Goal: Check status

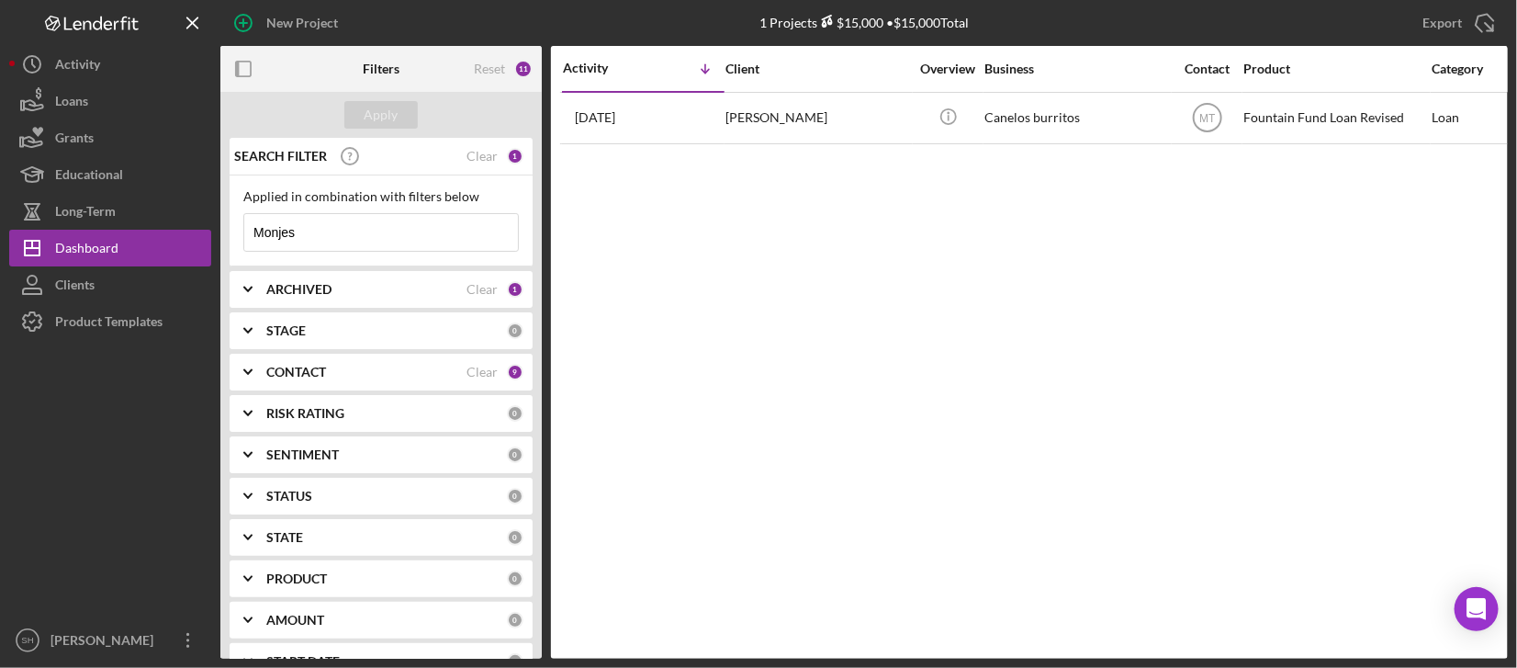
click at [321, 222] on input "Monjes" at bounding box center [381, 232] width 274 height 37
drag, startPoint x: 321, startPoint y: 222, endPoint x: 257, endPoint y: 221, distance: 64.3
click at [257, 221] on input "Monjes" at bounding box center [381, 232] width 274 height 37
click at [380, 238] on input "[PERSON_NAME]" at bounding box center [381, 232] width 274 height 37
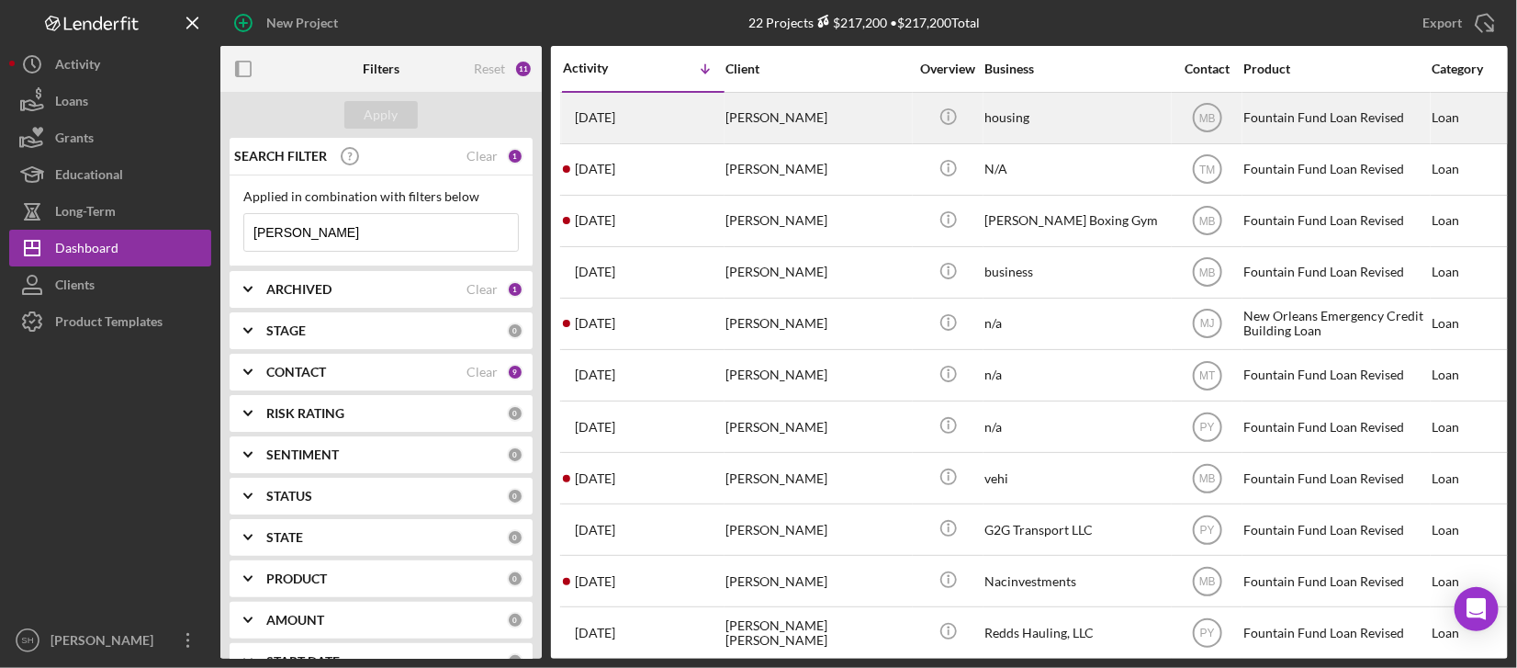
type input "[PERSON_NAME]"
click at [689, 137] on div "[DATE] [PERSON_NAME]" at bounding box center [643, 118] width 161 height 49
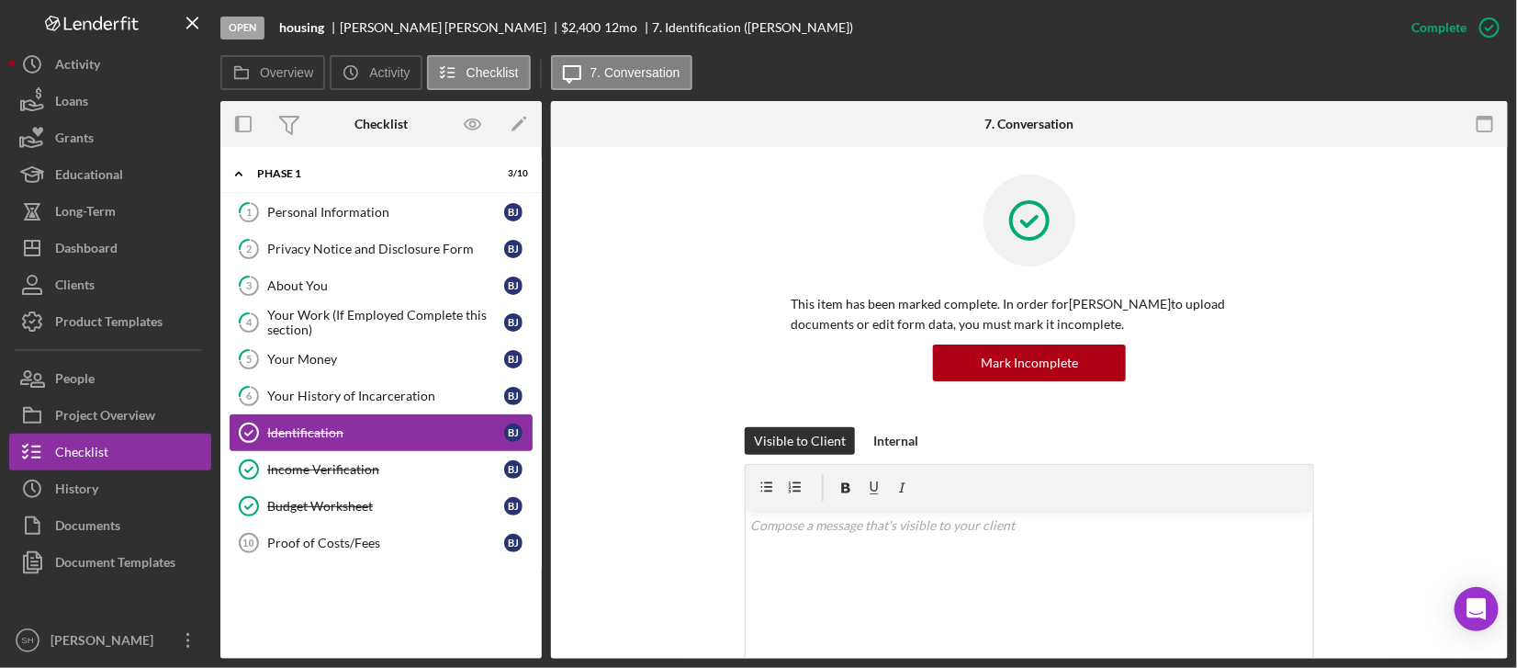
click at [326, 425] on div "Identification" at bounding box center [385, 432] width 237 height 15
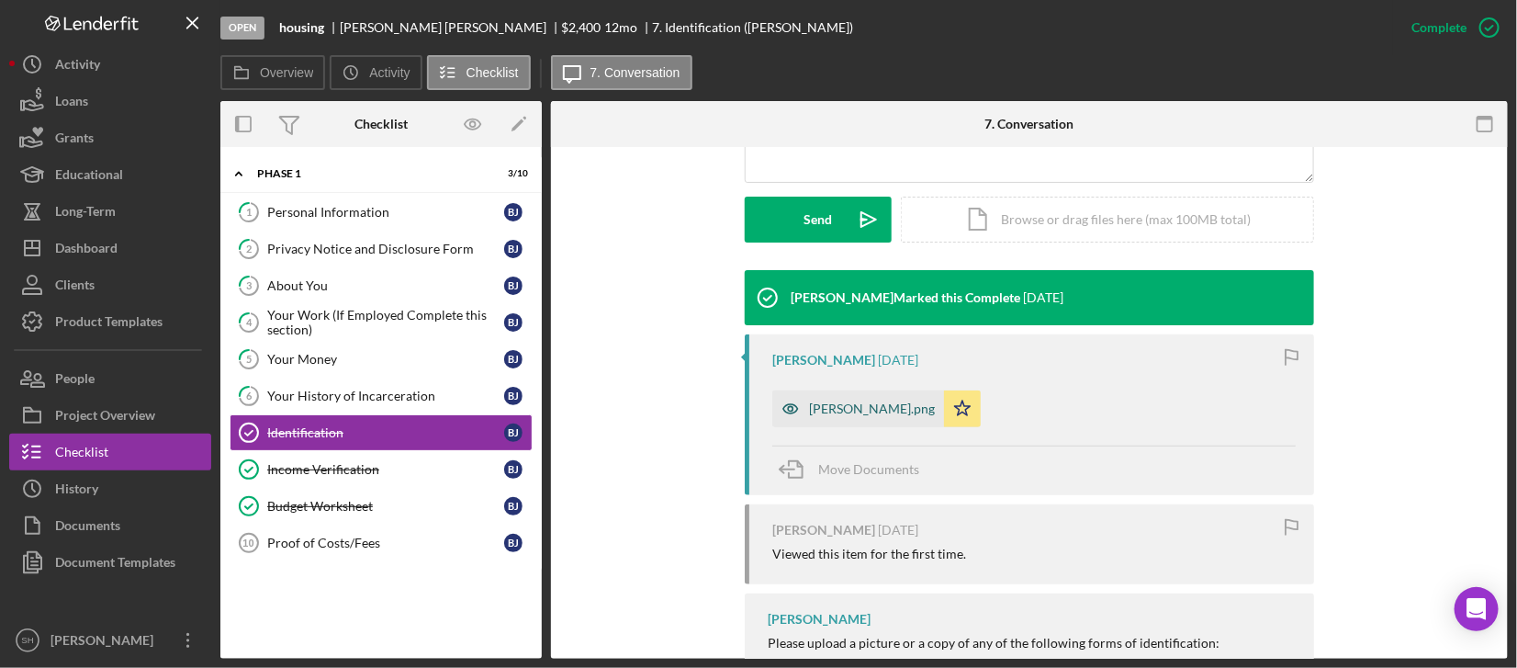
click at [809, 402] on div "[PERSON_NAME].png" at bounding box center [872, 408] width 126 height 15
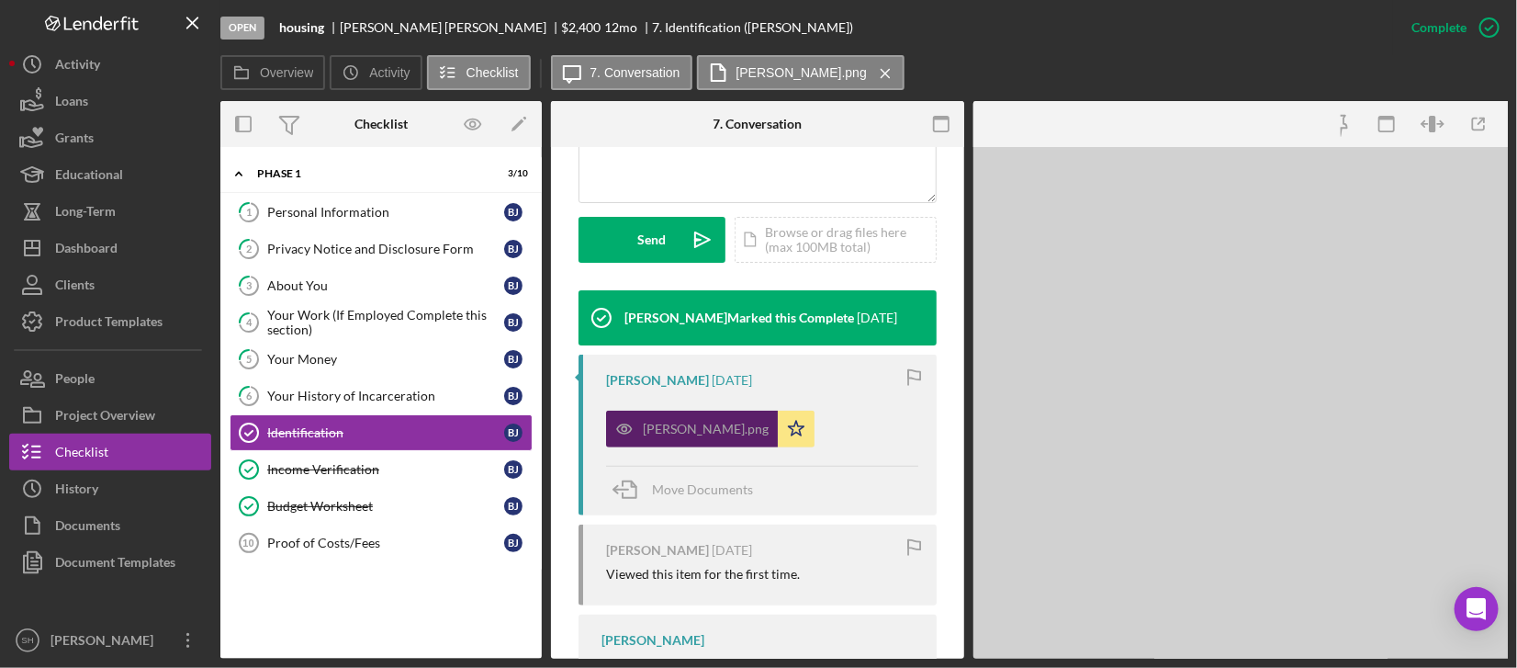
scroll to position [510, 0]
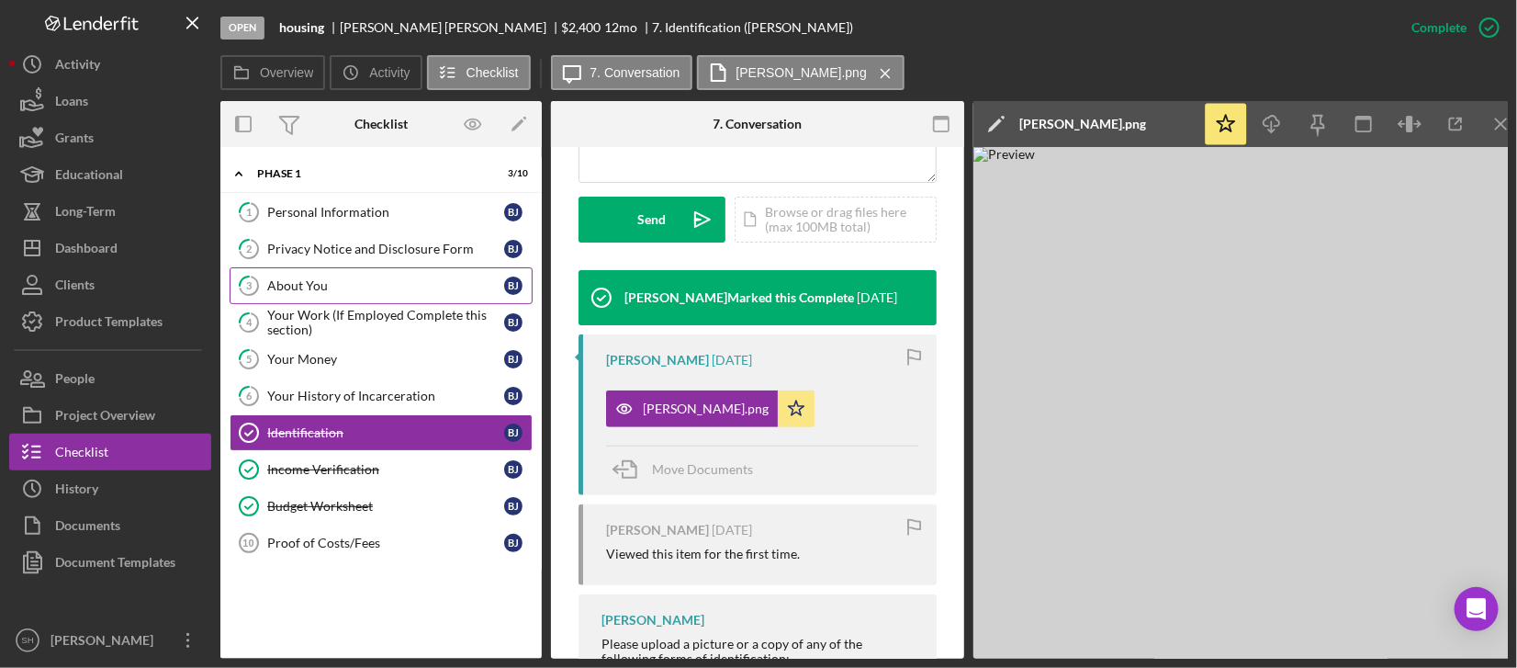
click at [285, 282] on div "About You" at bounding box center [385, 285] width 237 height 15
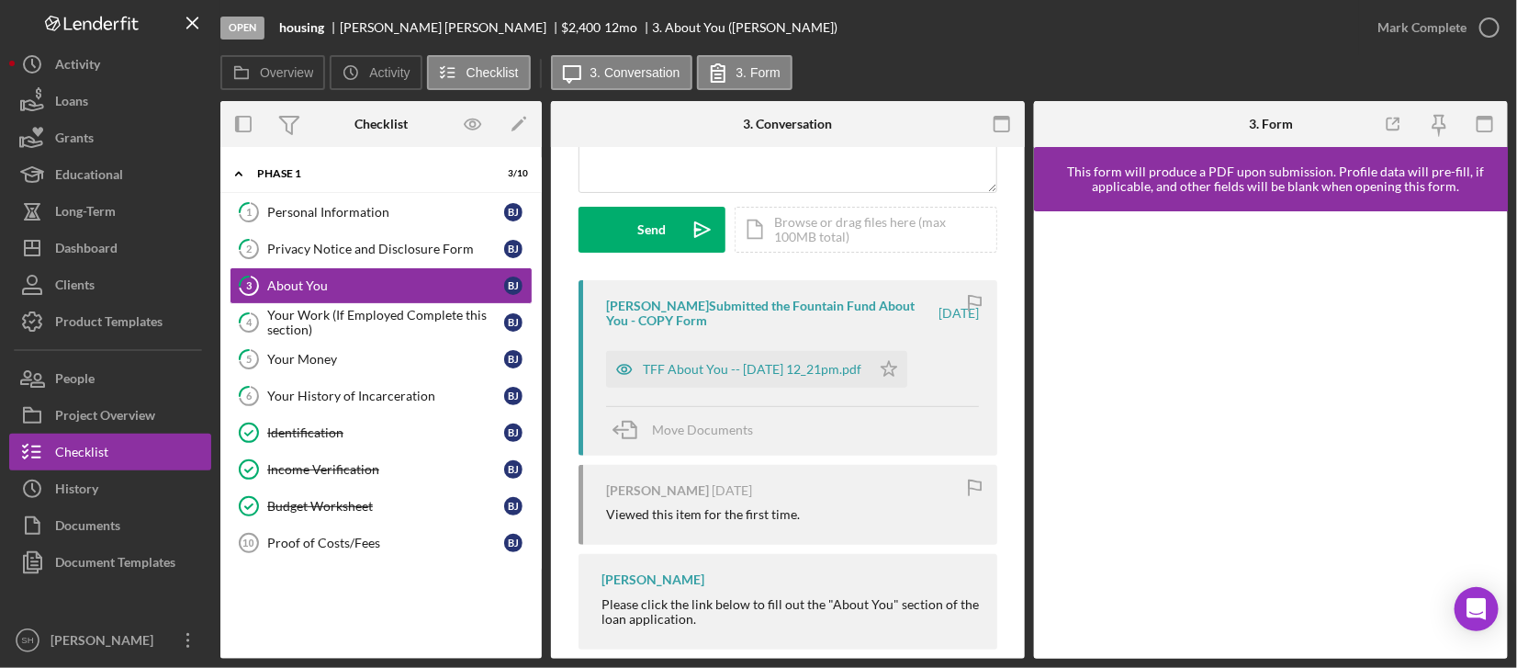
scroll to position [254, 0]
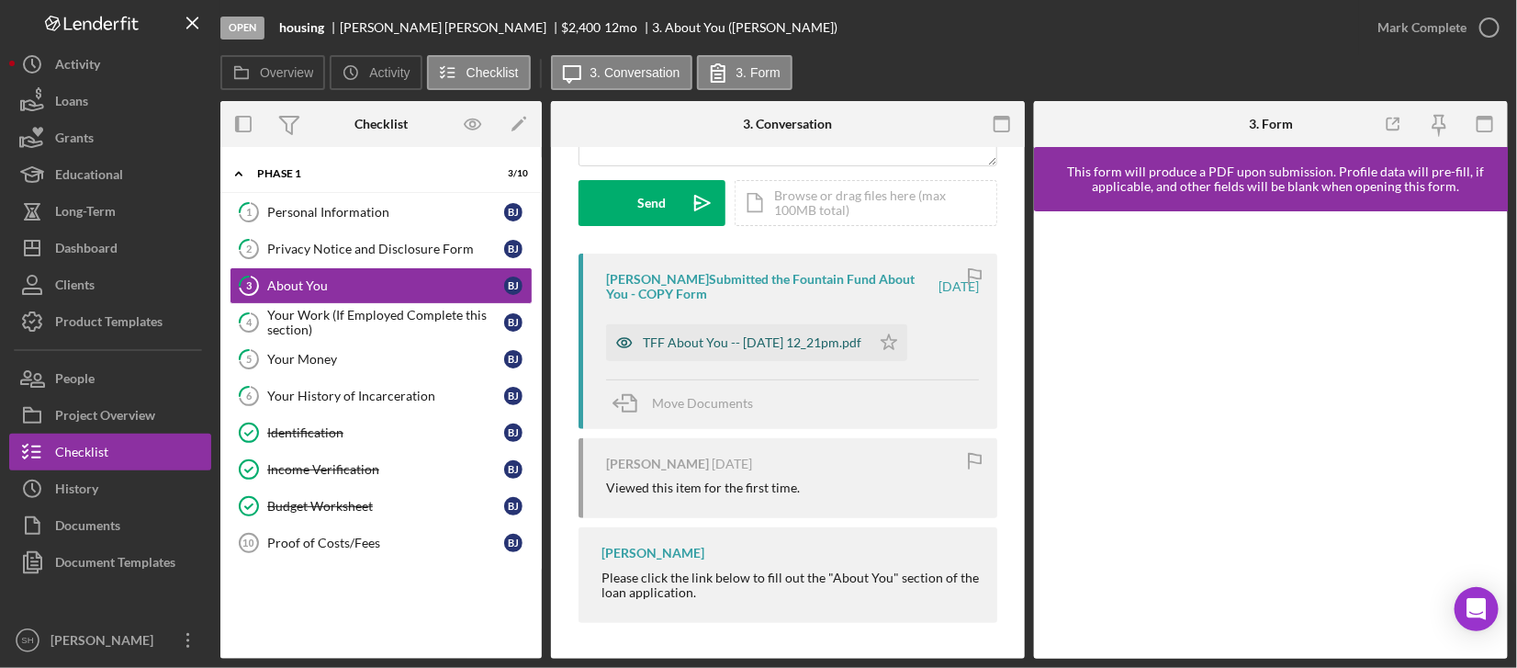
click at [760, 342] on div "TFF About You -- [DATE] 12_21pm.pdf" at bounding box center [752, 342] width 219 height 15
